Goal: Check status: Check status

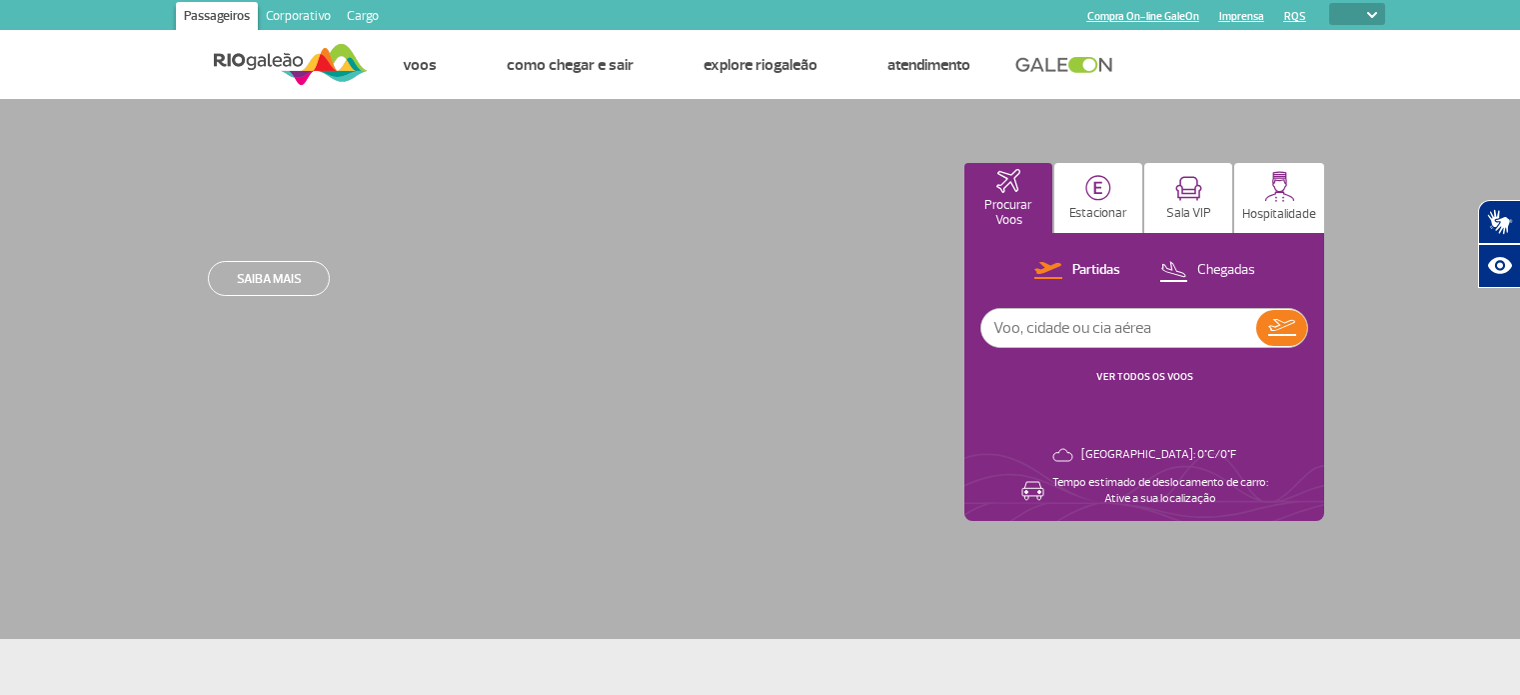
select select
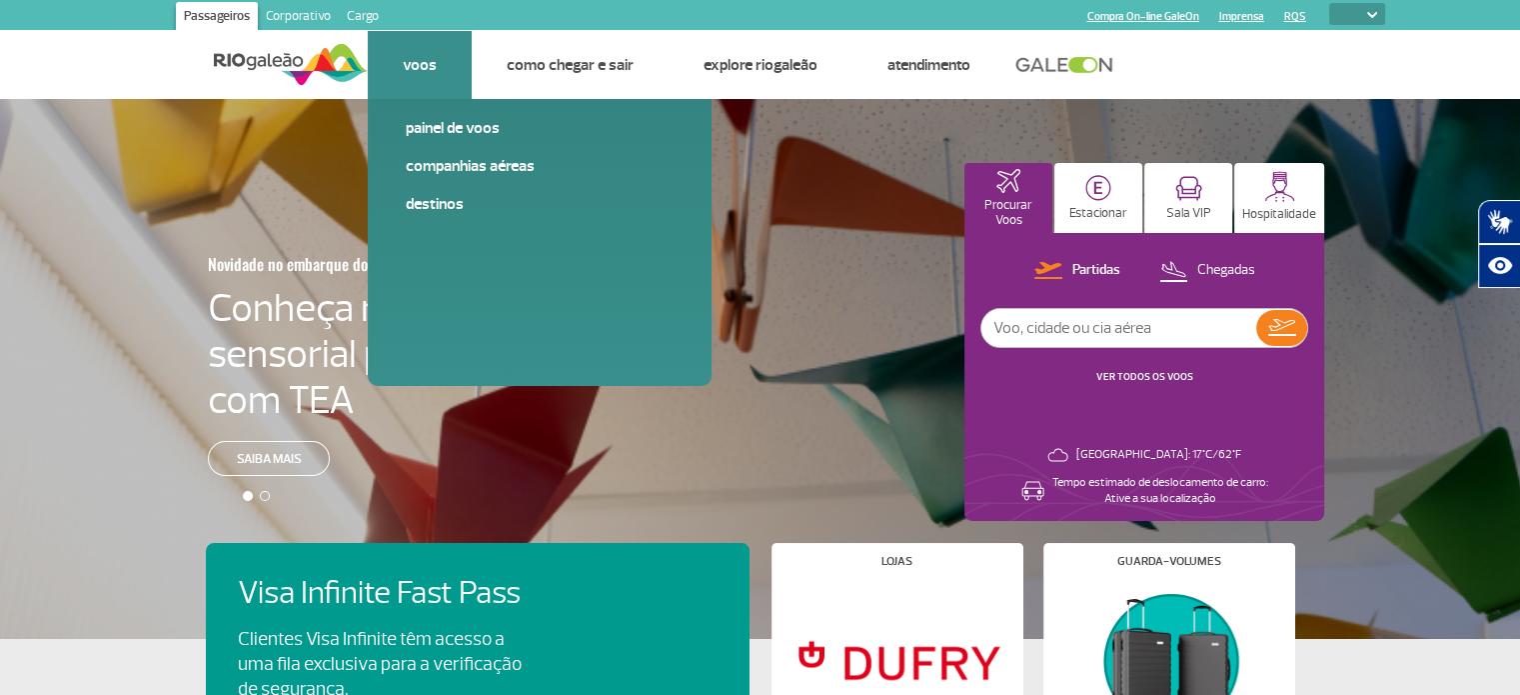
click at [428, 57] on link "Voos" at bounding box center [420, 65] width 34 height 20
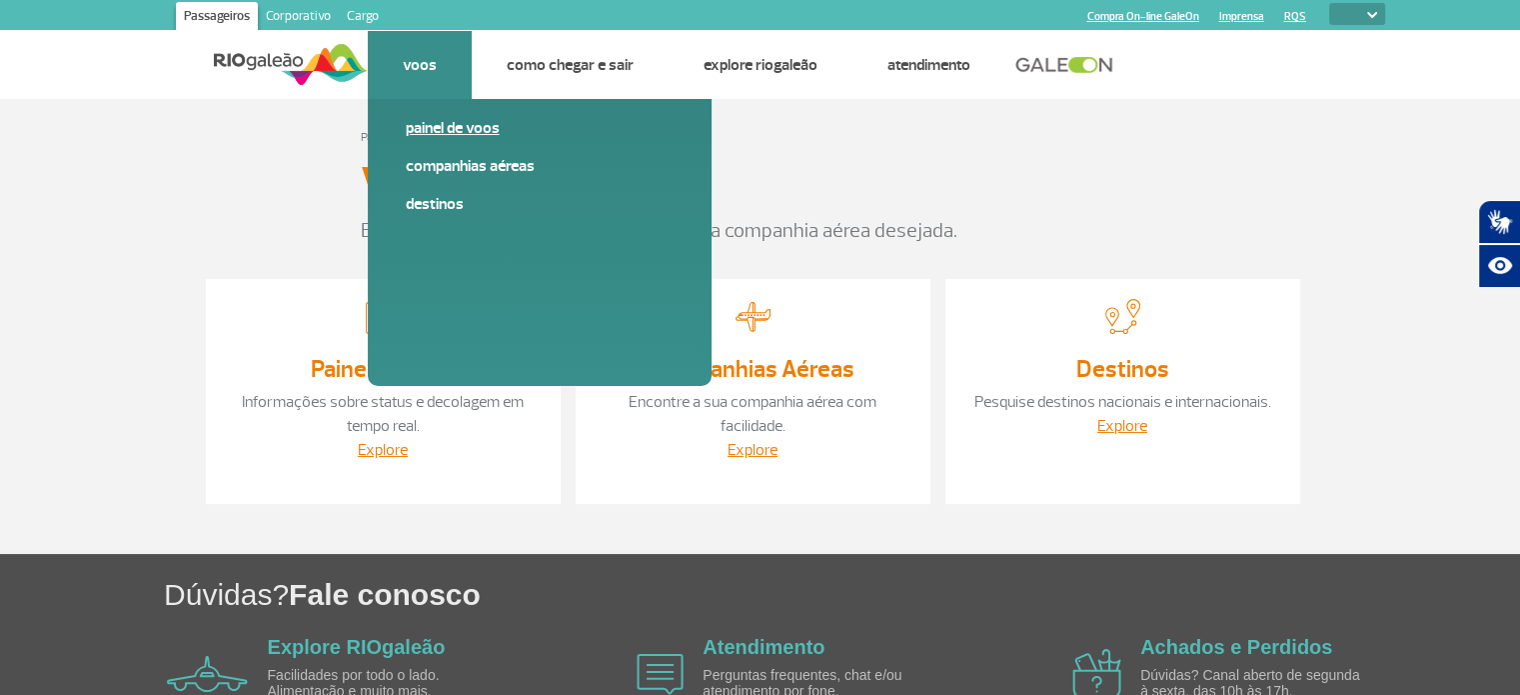
click at [472, 135] on link "Painel de voos" at bounding box center [540, 128] width 268 height 22
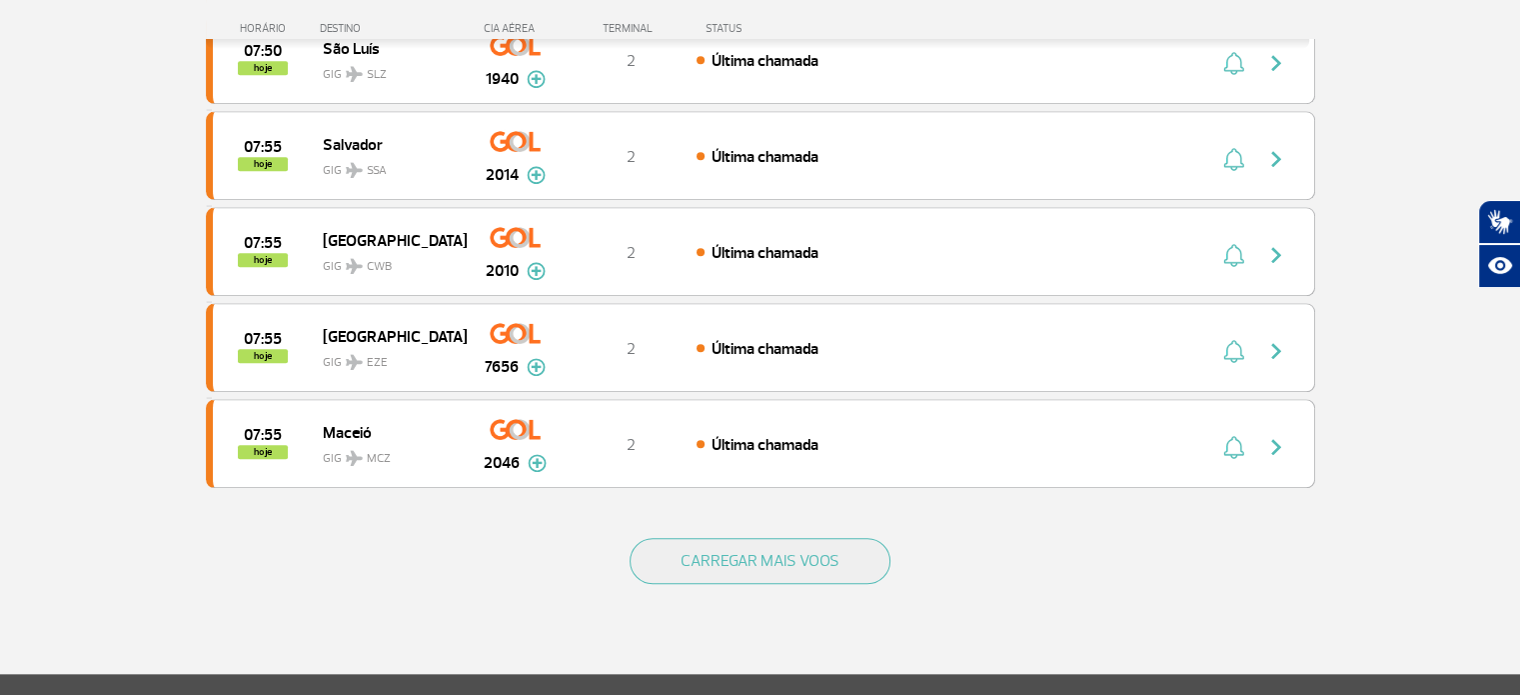
scroll to position [1996, 0]
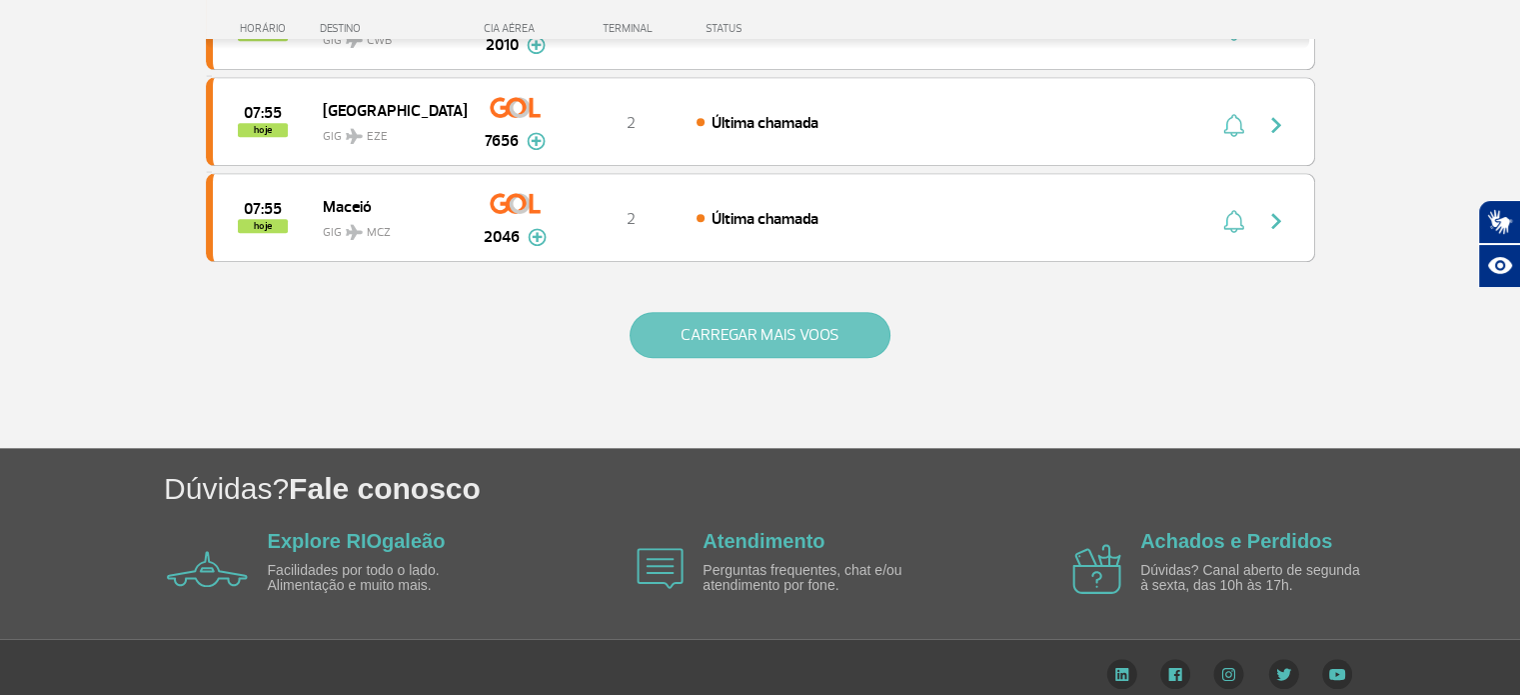
click at [791, 312] on button "CARREGAR MAIS VOOS" at bounding box center [760, 335] width 261 height 46
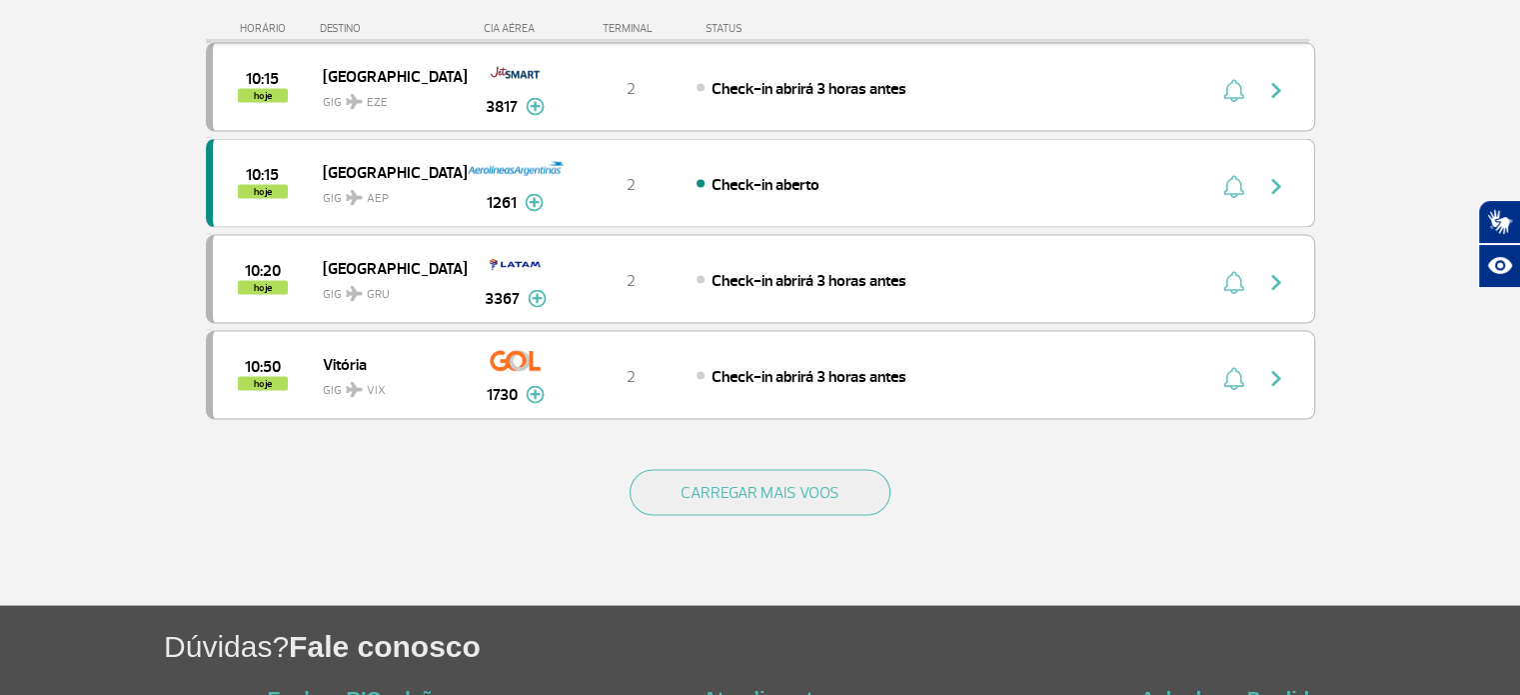
scroll to position [3898, 0]
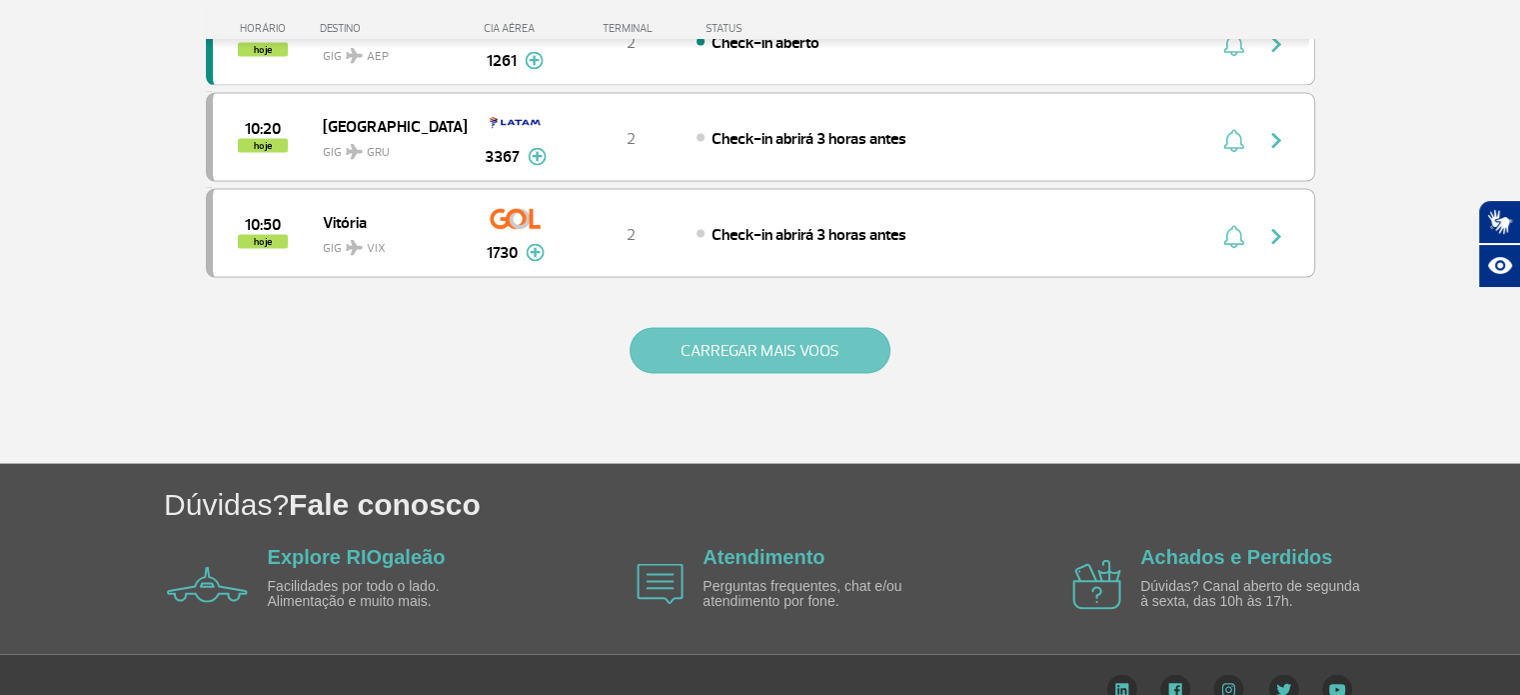
click at [744, 328] on button "CARREGAR MAIS VOOS" at bounding box center [760, 351] width 261 height 46
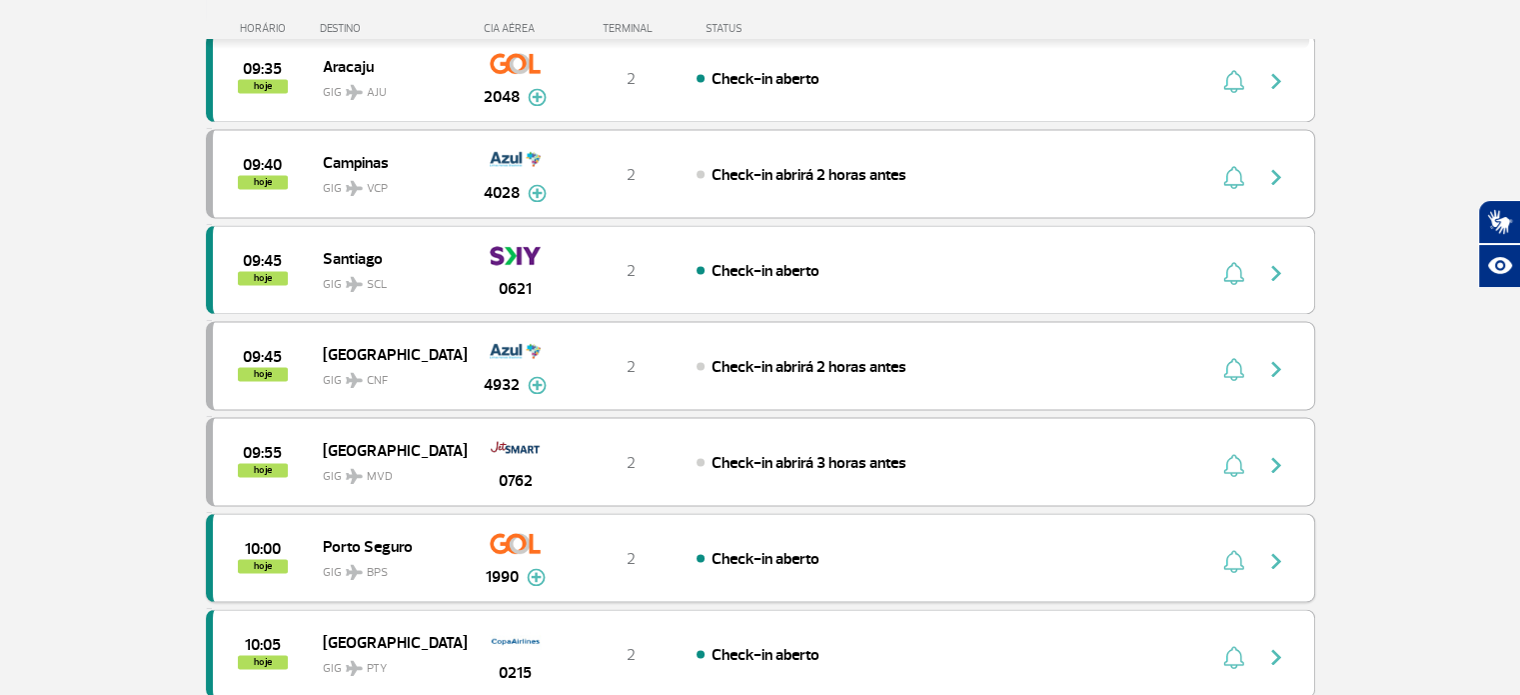
scroll to position [2899, 0]
